Goal: Transaction & Acquisition: Purchase product/service

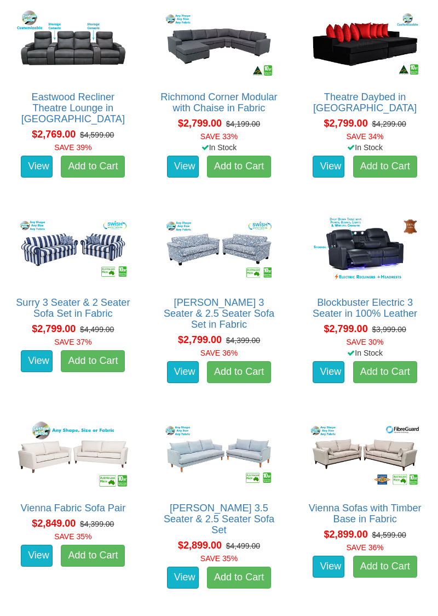
scroll to position [2829, 0]
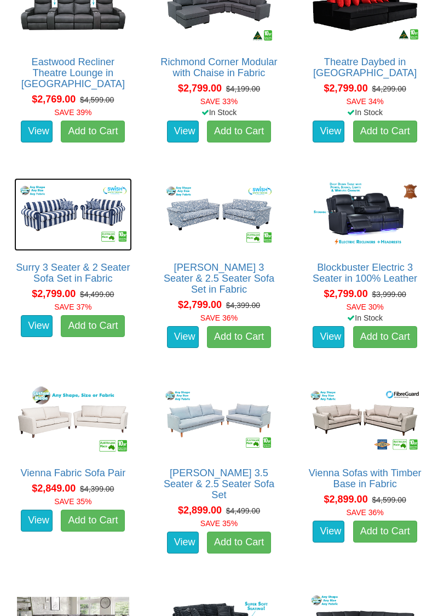
click at [56, 208] on img at bounding box center [73, 214] width 118 height 73
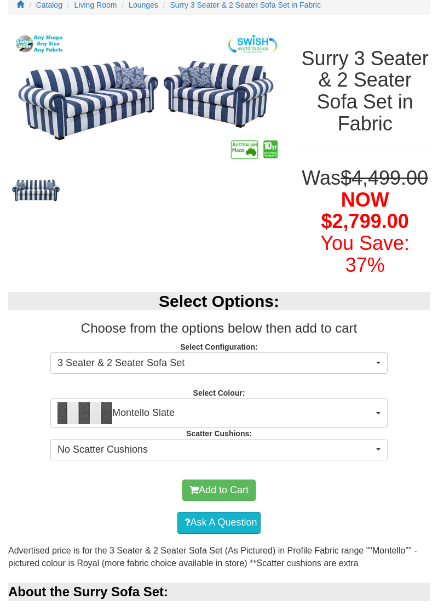
scroll to position [119, 0]
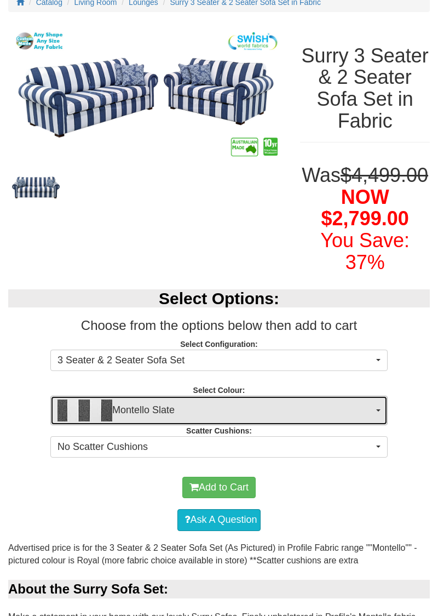
click at [375, 409] on button "Montello Slate" at bounding box center [219, 411] width 338 height 30
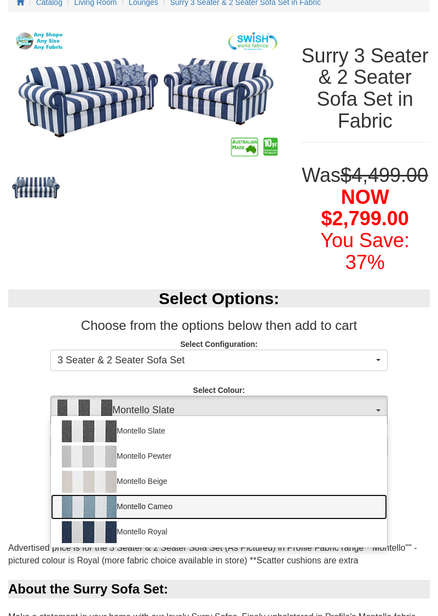
click at [81, 506] on img at bounding box center [89, 507] width 55 height 22
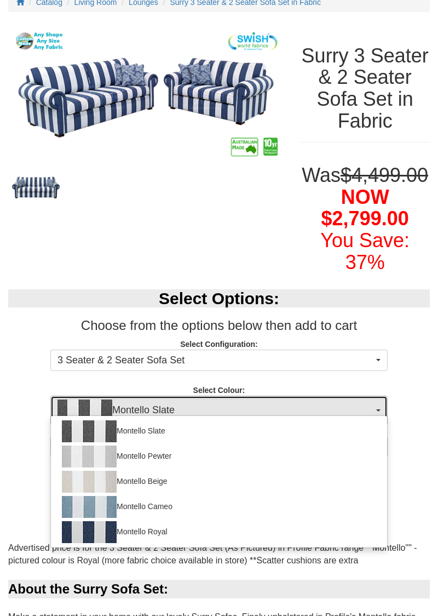
select select "1792"
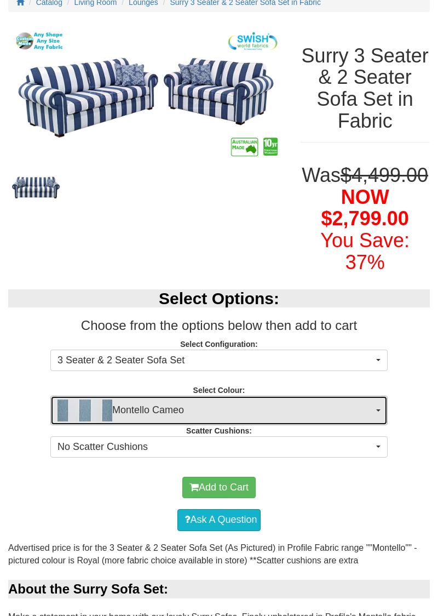
click at [73, 413] on img "button" at bounding box center [85, 411] width 55 height 22
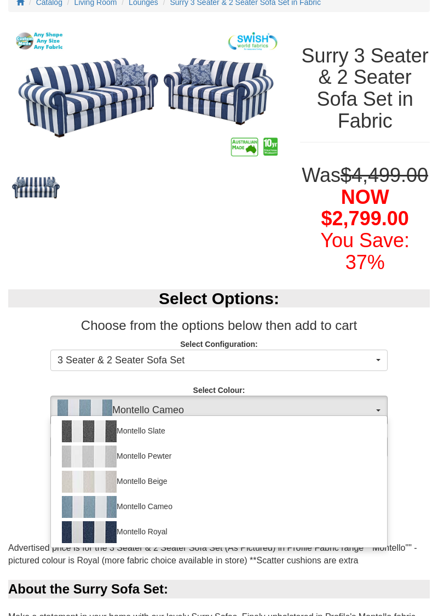
click at [3, 386] on div at bounding box center [219, 308] width 438 height 616
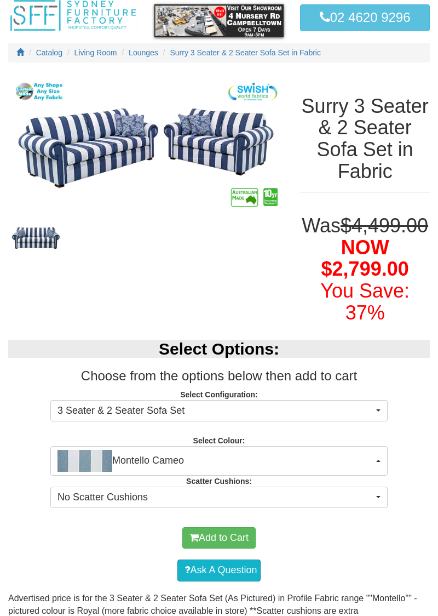
scroll to position [0, 0]
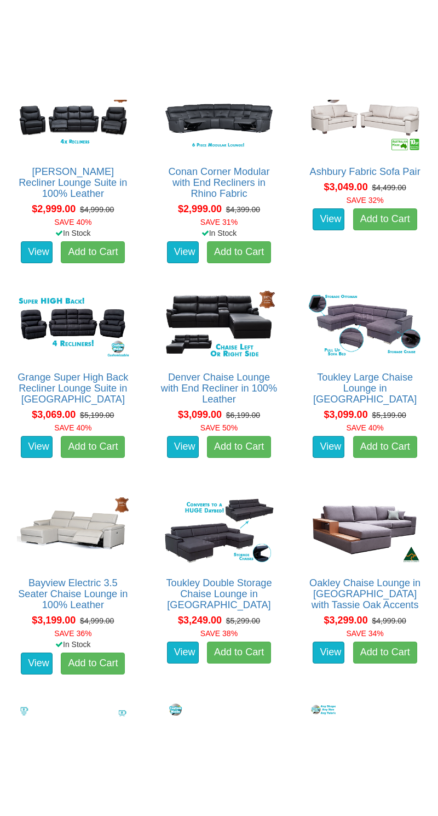
scroll to position [3877, 0]
